Goal: Transaction & Acquisition: Purchase product/service

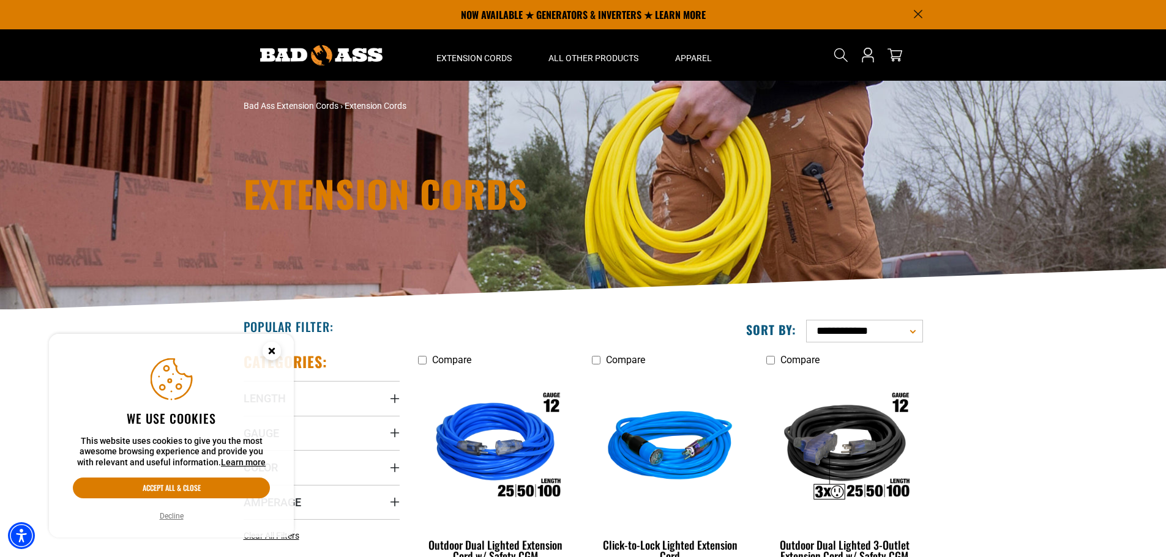
click at [274, 351] on circle "Cookie Consent" at bounding box center [272, 351] width 18 height 18
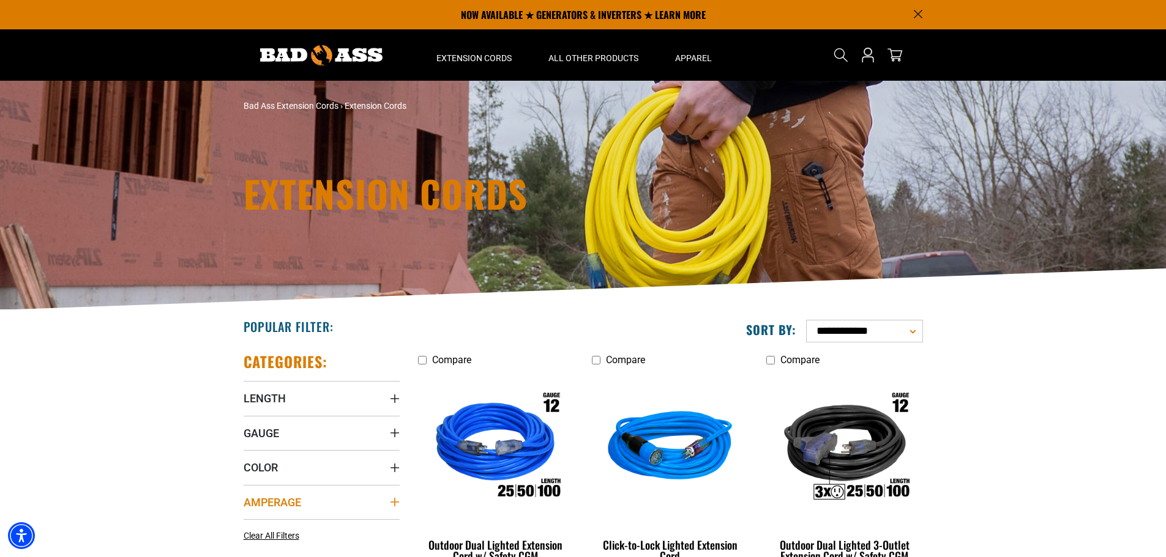
click at [311, 497] on summary "Amperage" at bounding box center [322, 502] width 156 height 34
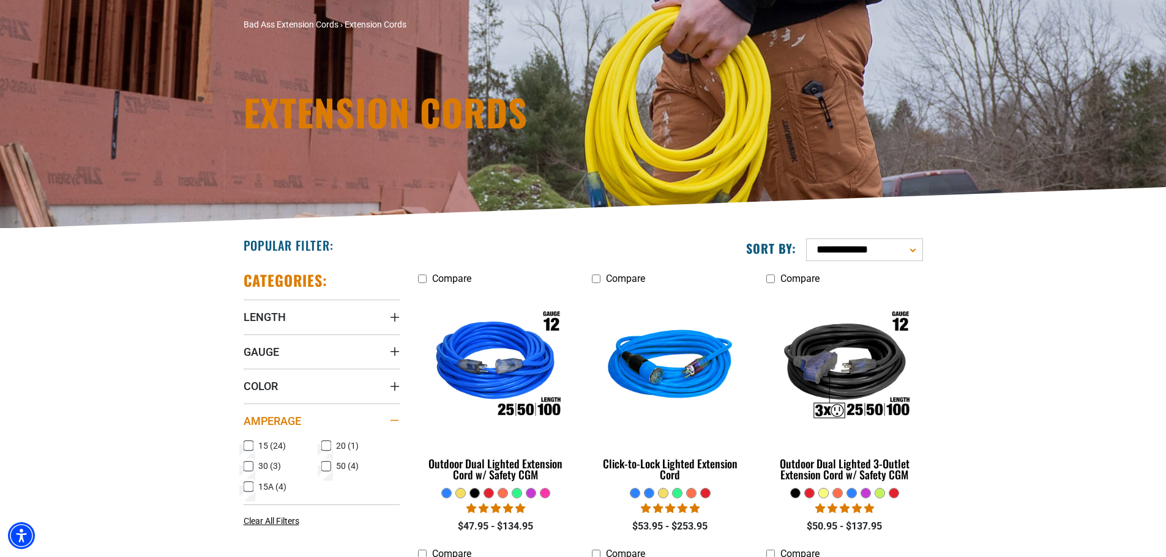
scroll to position [184, 0]
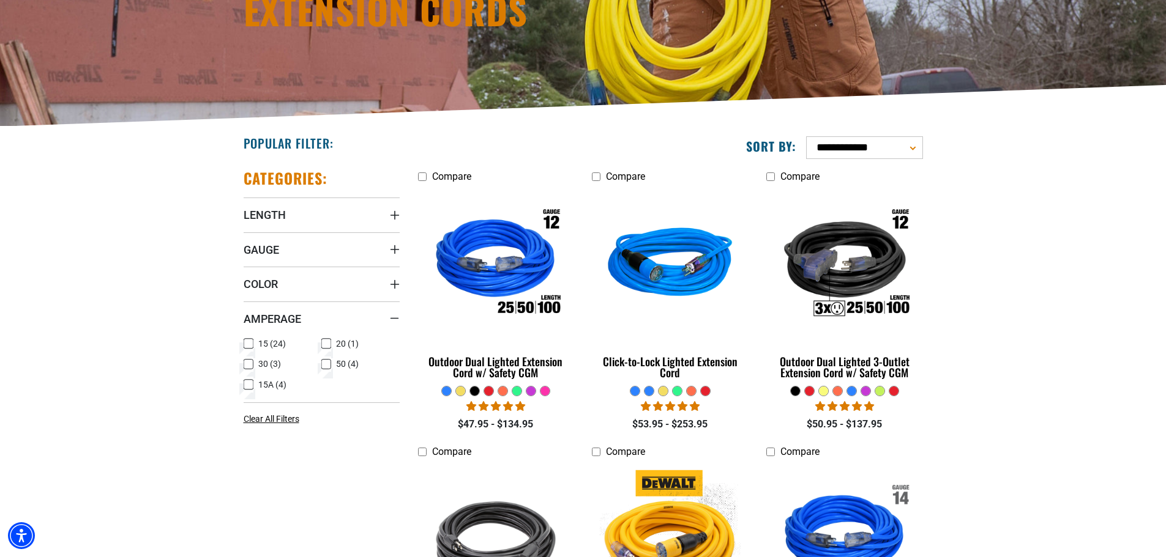
click at [325, 362] on icon at bounding box center [326, 365] width 10 height 16
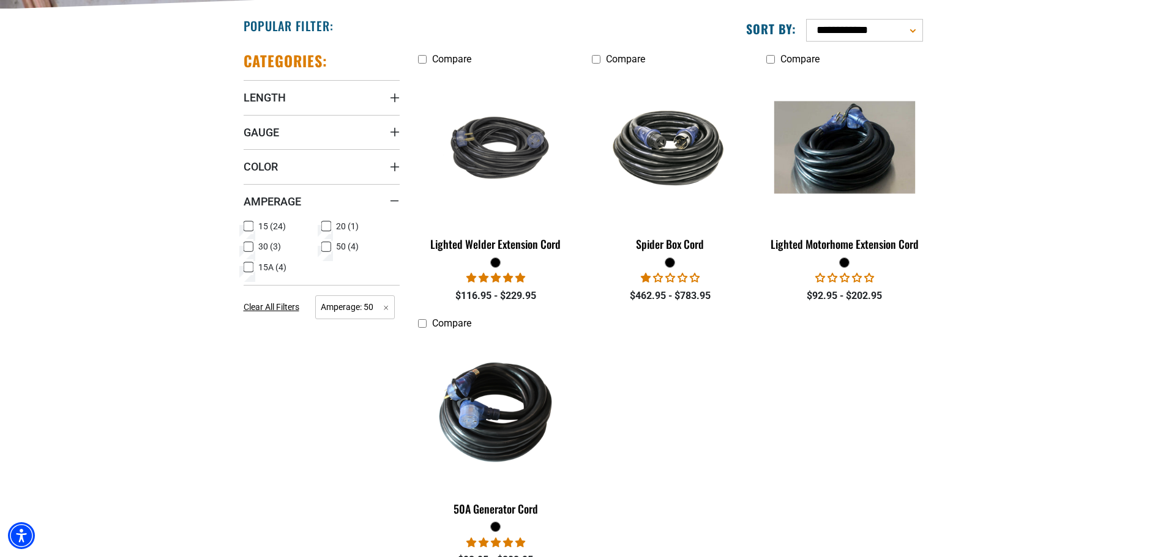
scroll to position [367, 0]
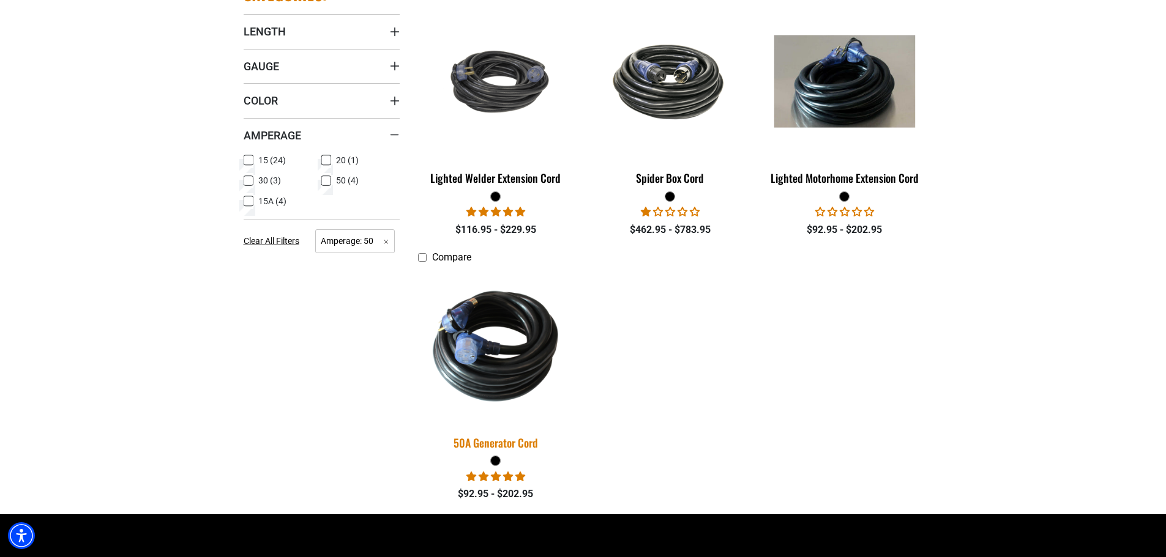
click at [490, 353] on img at bounding box center [495, 346] width 171 height 157
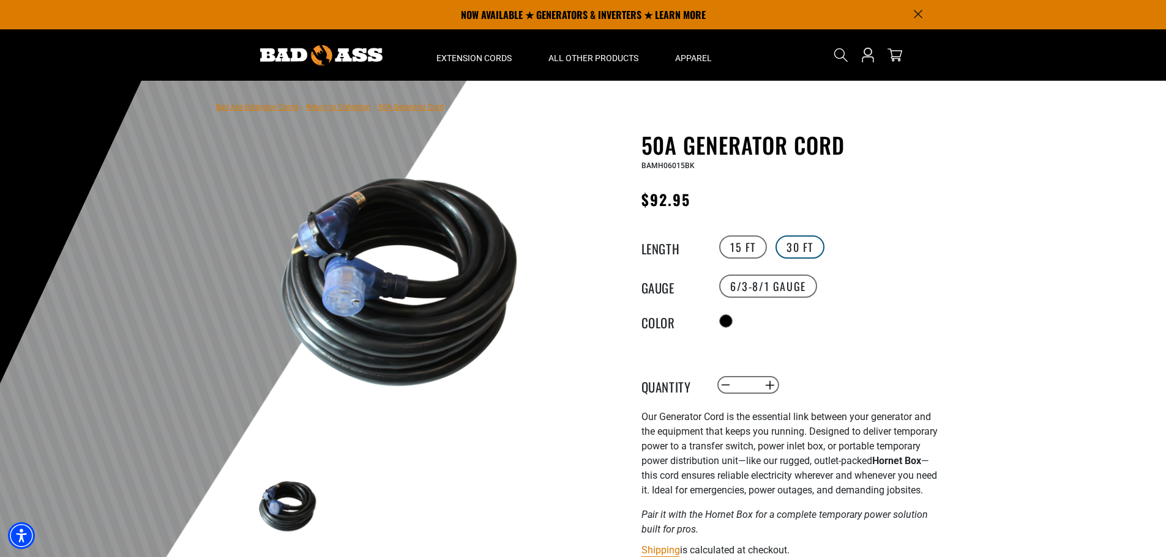
click at [800, 246] on label "30 FT" at bounding box center [799, 247] width 49 height 23
